Goal: Task Accomplishment & Management: Manage account settings

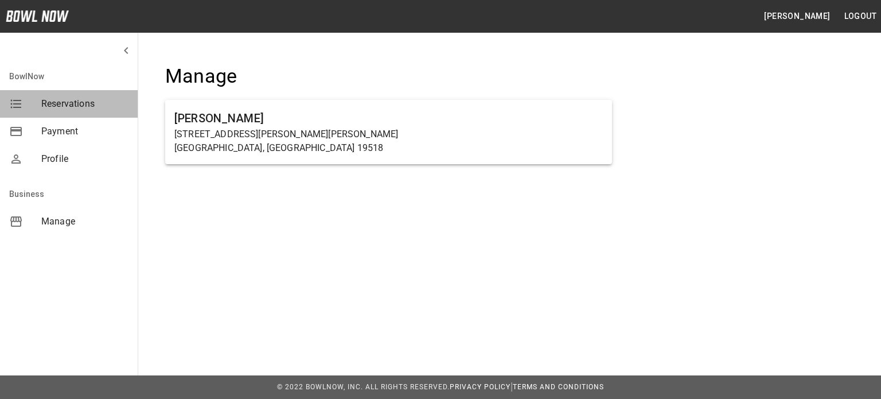
click at [58, 106] on span "Reservations" at bounding box center [84, 104] width 87 height 14
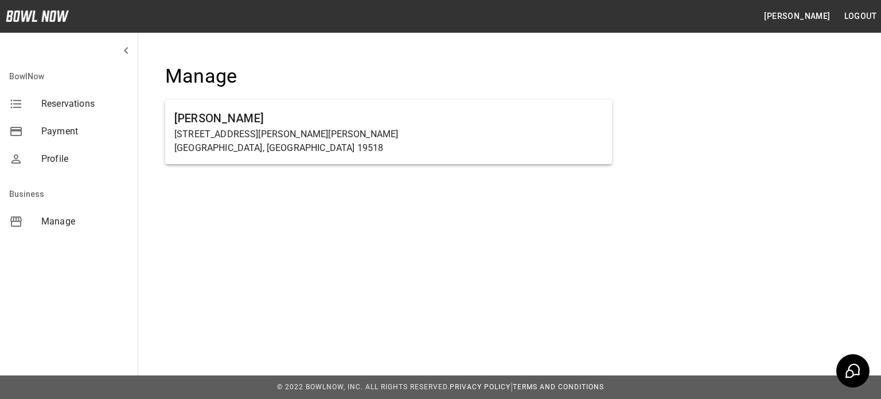
click at [63, 218] on span "Manage" at bounding box center [84, 221] width 87 height 14
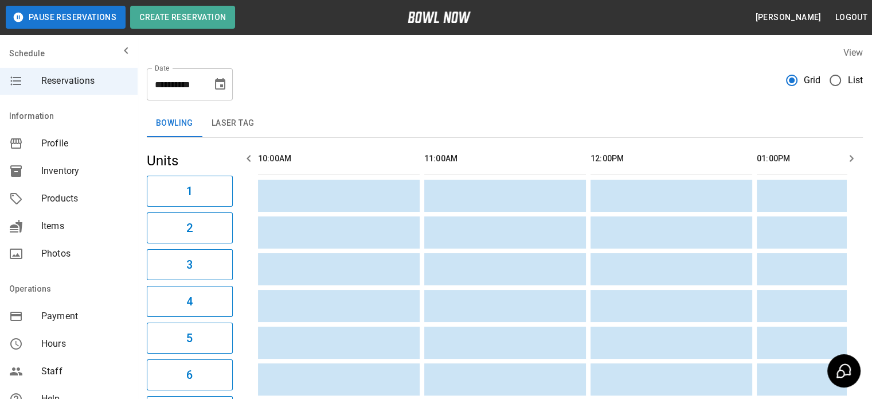
scroll to position [0, 1330]
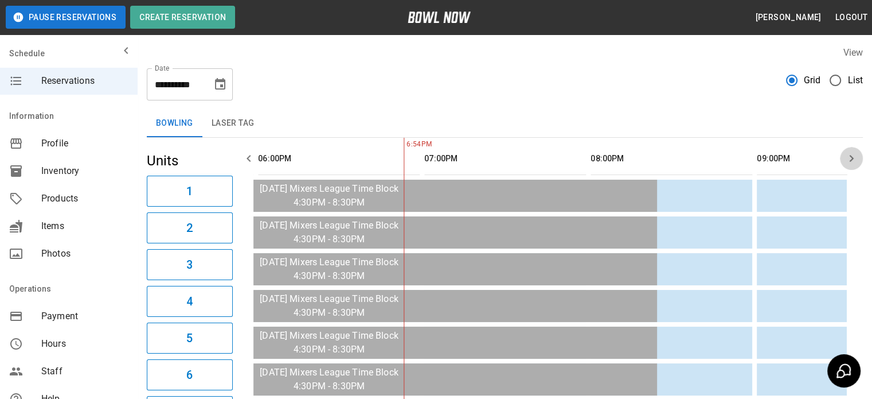
click at [846, 151] on icon "button" at bounding box center [852, 158] width 14 height 14
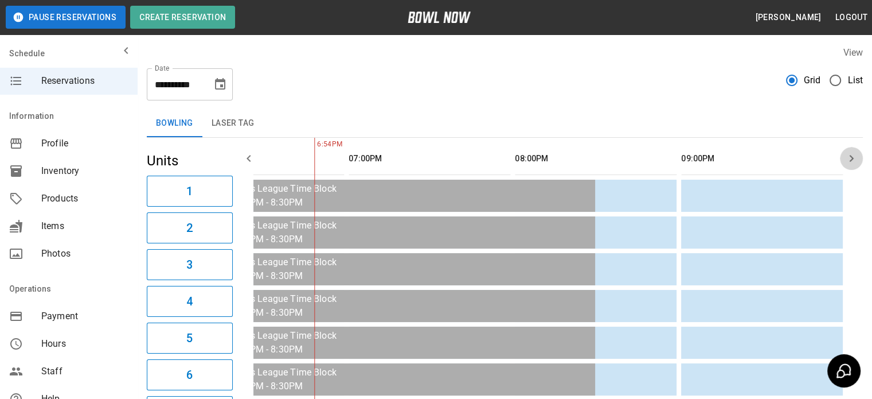
click at [846, 151] on icon "button" at bounding box center [852, 158] width 14 height 14
click at [218, 80] on icon "Choose date, selected date is Oct 12, 2025" at bounding box center [220, 83] width 10 height 11
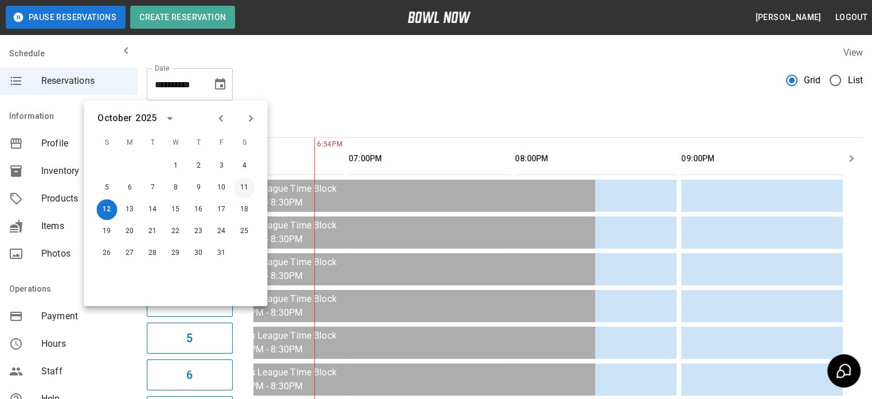
click at [245, 183] on button "11" at bounding box center [244, 187] width 21 height 21
click at [248, 186] on button "11" at bounding box center [244, 187] width 21 height 21
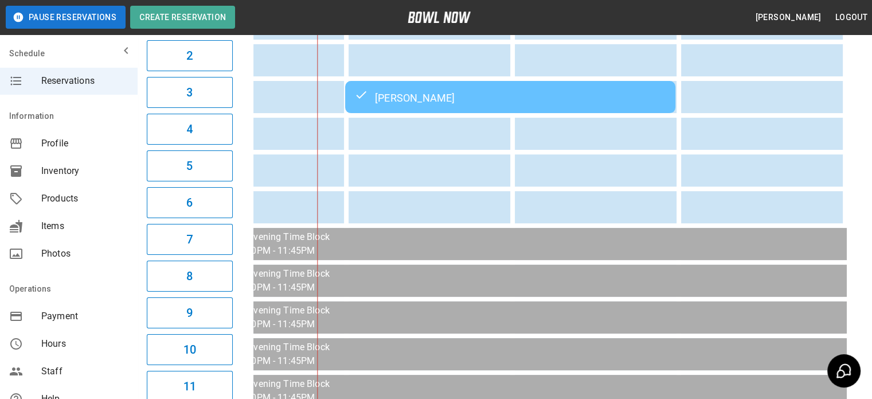
scroll to position [0, 0]
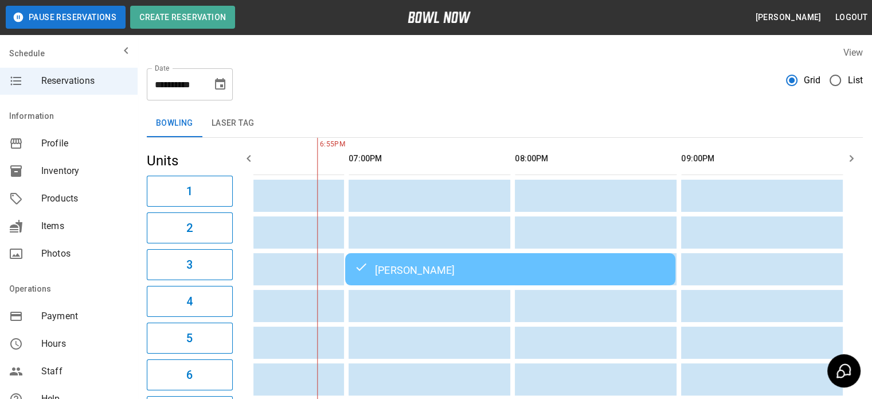
click at [245, 157] on icon "button" at bounding box center [249, 158] width 14 height 14
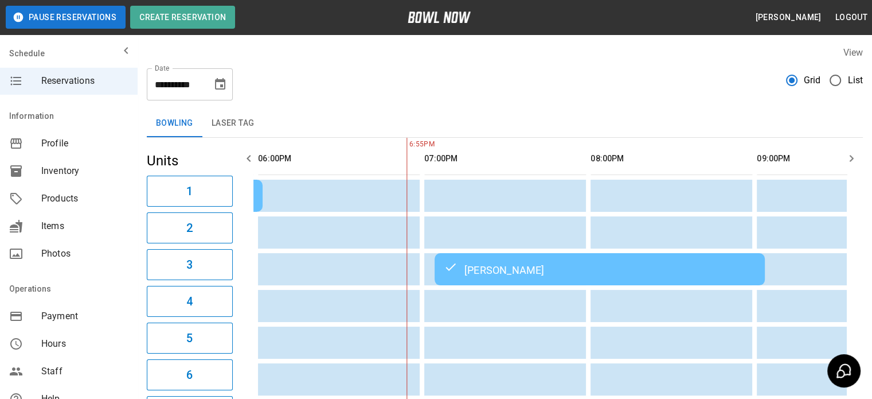
click at [245, 157] on icon "button" at bounding box center [249, 158] width 14 height 14
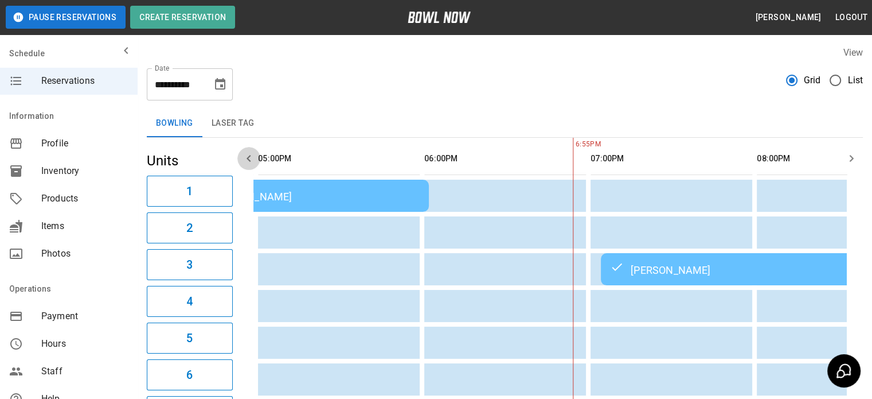
click at [245, 157] on icon "button" at bounding box center [249, 158] width 14 height 14
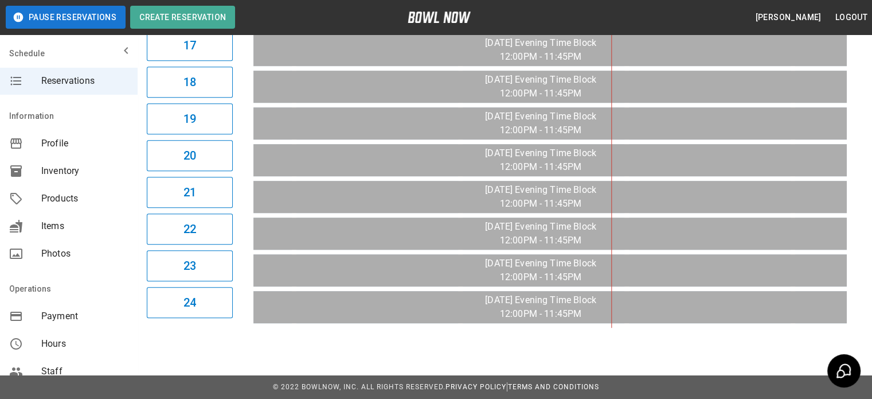
scroll to position [0, 0]
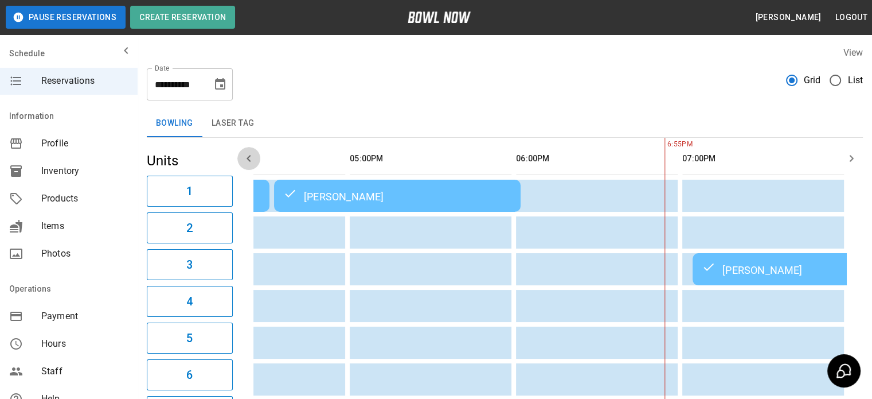
click at [253, 157] on icon "button" at bounding box center [249, 158] width 14 height 14
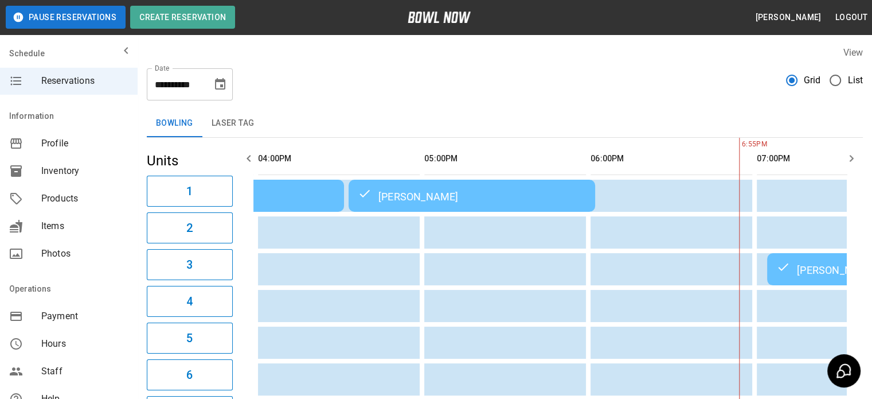
click at [253, 157] on icon "button" at bounding box center [249, 158] width 14 height 14
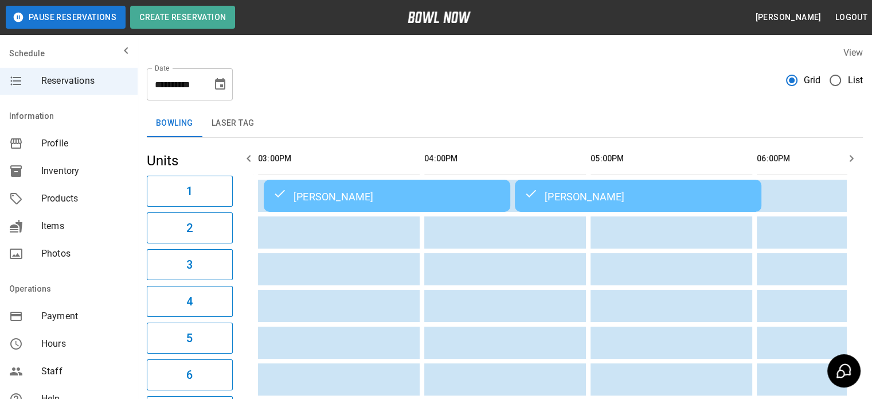
click at [253, 157] on icon "button" at bounding box center [249, 158] width 14 height 14
click at [217, 88] on icon "Choose date, selected date is Oct 11, 2025" at bounding box center [220, 84] width 14 height 14
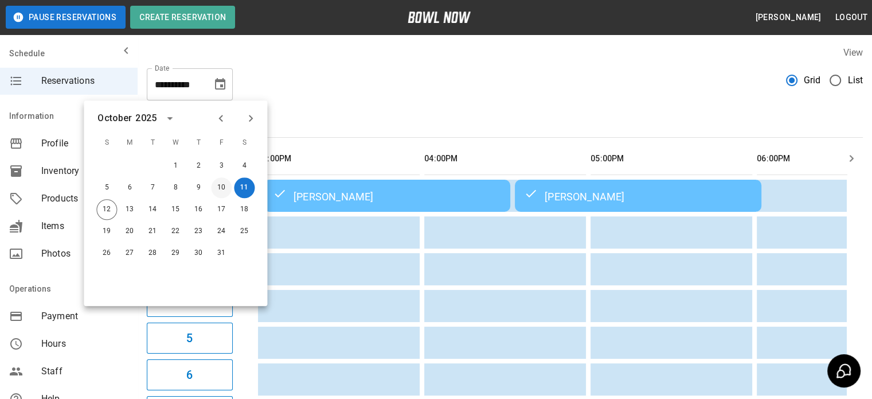
click at [225, 185] on button "10" at bounding box center [221, 187] width 21 height 21
type input "**********"
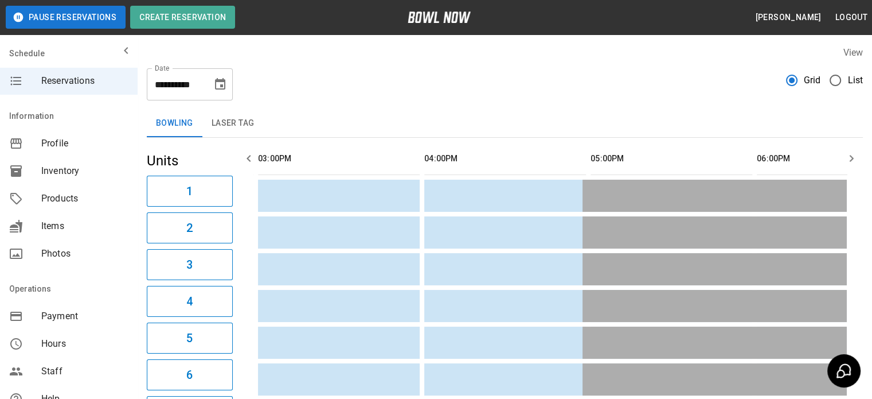
click at [224, 185] on button "1" at bounding box center [190, 190] width 86 height 31
click at [222, 87] on icon "Choose date, selected date is Oct 10, 2025" at bounding box center [220, 84] width 14 height 14
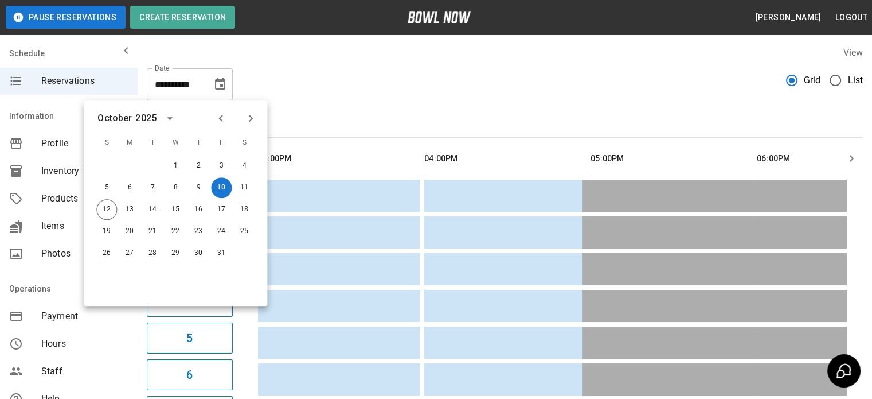
click at [222, 87] on icon "Choose date, selected date is Oct 10, 2025" at bounding box center [220, 83] width 10 height 11
click at [849, 155] on icon "button" at bounding box center [852, 158] width 14 height 14
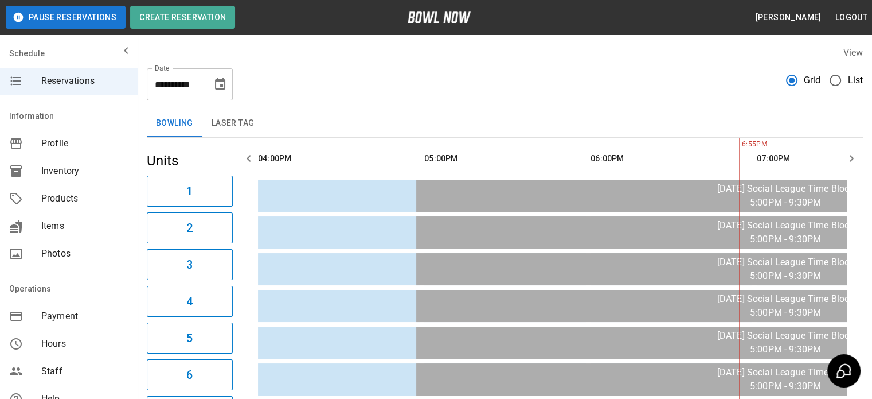
click at [849, 155] on icon "button" at bounding box center [852, 158] width 14 height 14
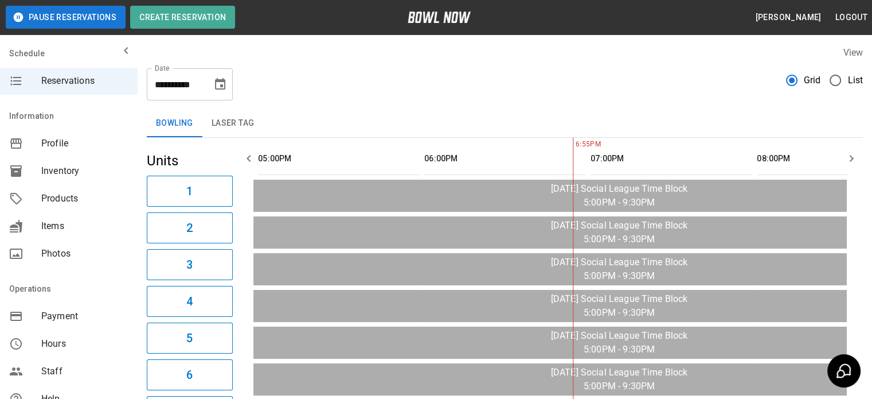
click at [849, 155] on icon "button" at bounding box center [852, 158] width 14 height 14
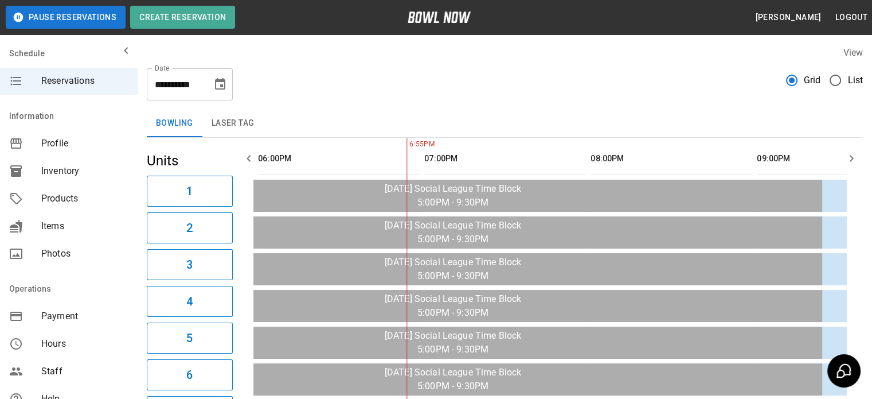
click at [849, 155] on icon "button" at bounding box center [852, 158] width 14 height 14
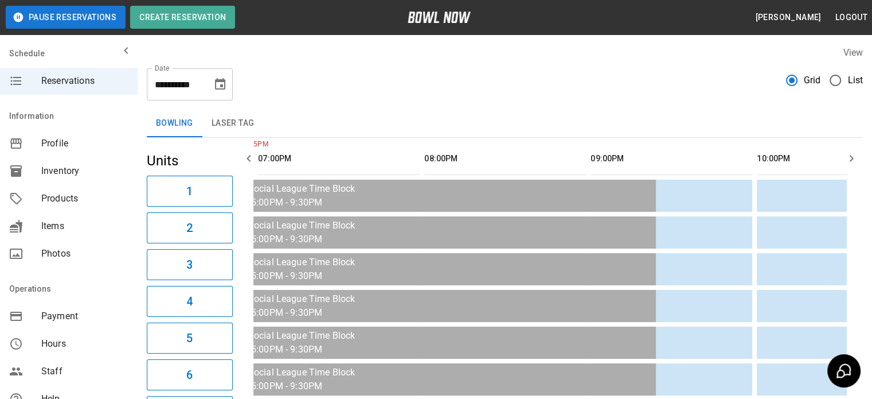
click at [849, 155] on icon "button" at bounding box center [852, 158] width 14 height 14
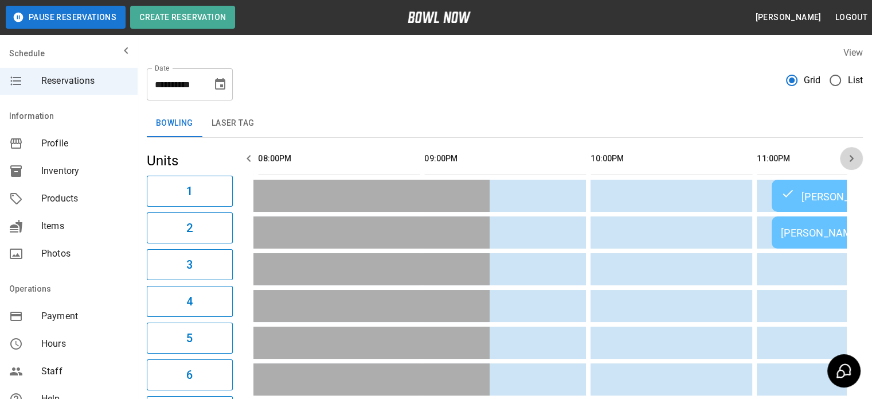
click at [849, 155] on icon "button" at bounding box center [852, 158] width 14 height 14
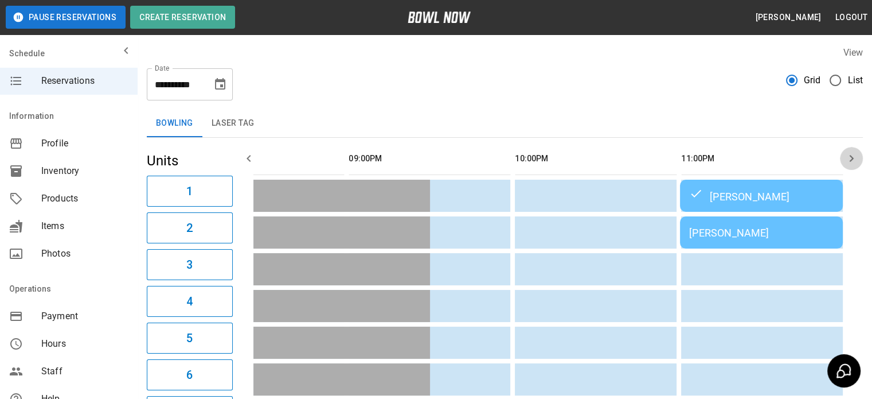
click at [849, 155] on icon "button" at bounding box center [852, 158] width 14 height 14
click at [729, 232] on div "David Robinson" at bounding box center [761, 232] width 144 height 12
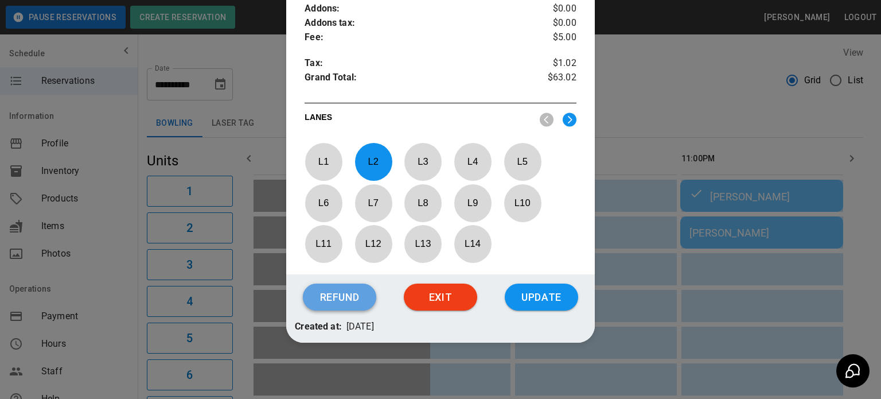
click at [341, 293] on button "Refund" at bounding box center [339, 297] width 73 height 28
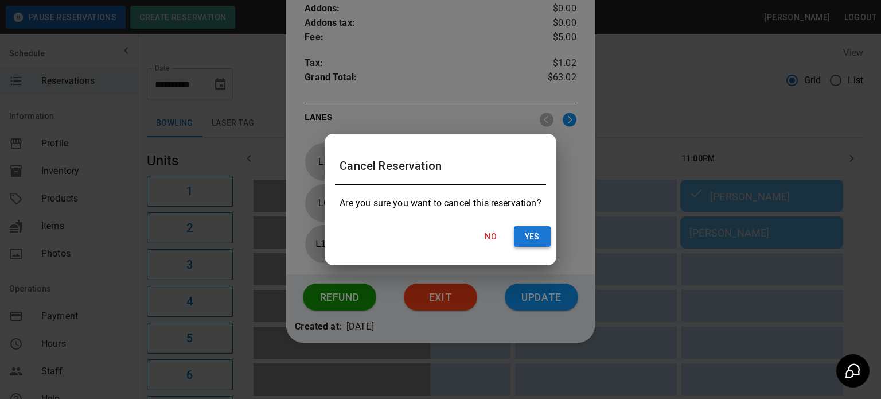
click at [532, 236] on button "Yes" at bounding box center [532, 236] width 37 height 21
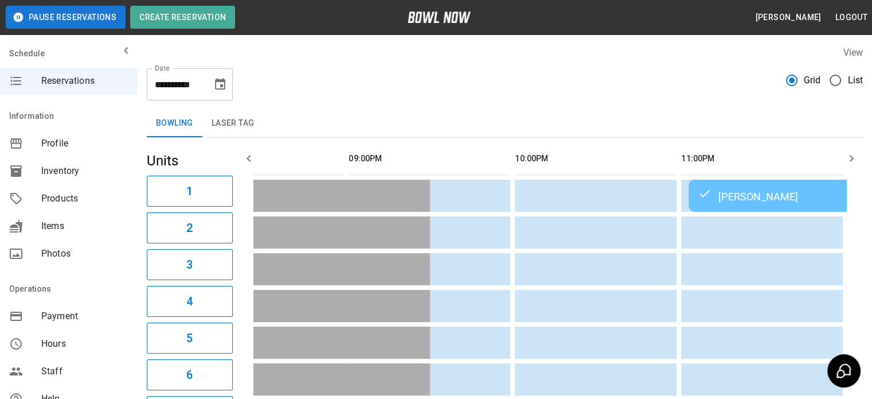
click at [798, 189] on div "David Robinson" at bounding box center [770, 196] width 144 height 14
